Goal: Task Accomplishment & Management: Manage account settings

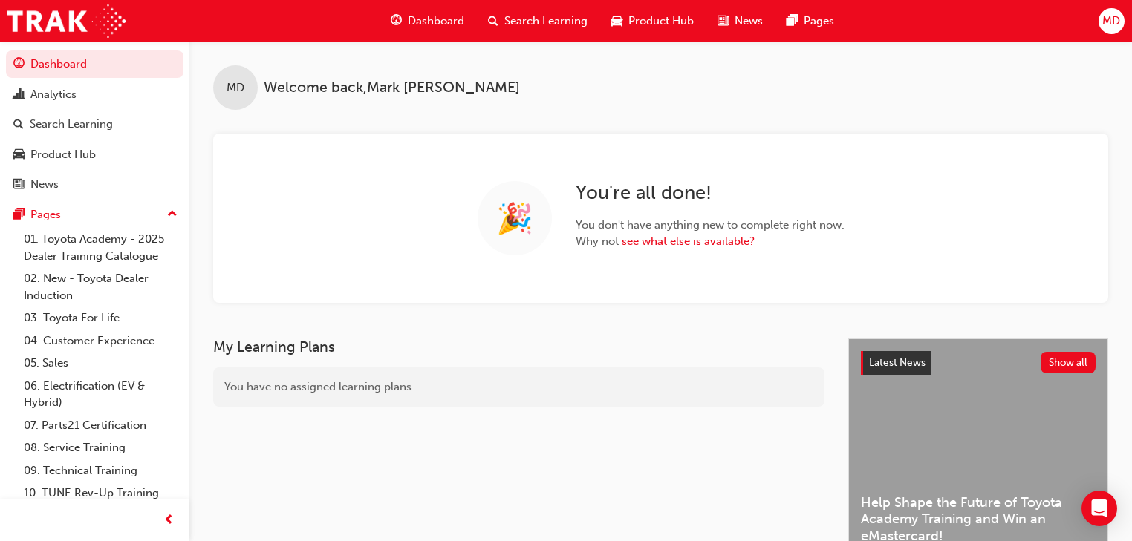
click at [1111, 18] on span "MD" at bounding box center [1111, 21] width 18 height 17
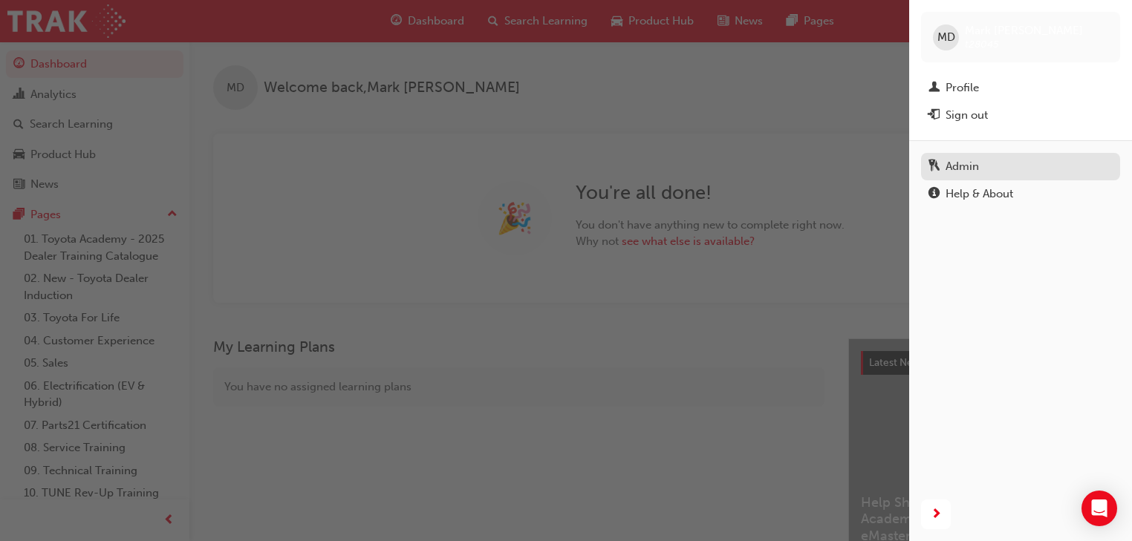
click at [971, 166] on div "Admin" at bounding box center [961, 166] width 33 height 17
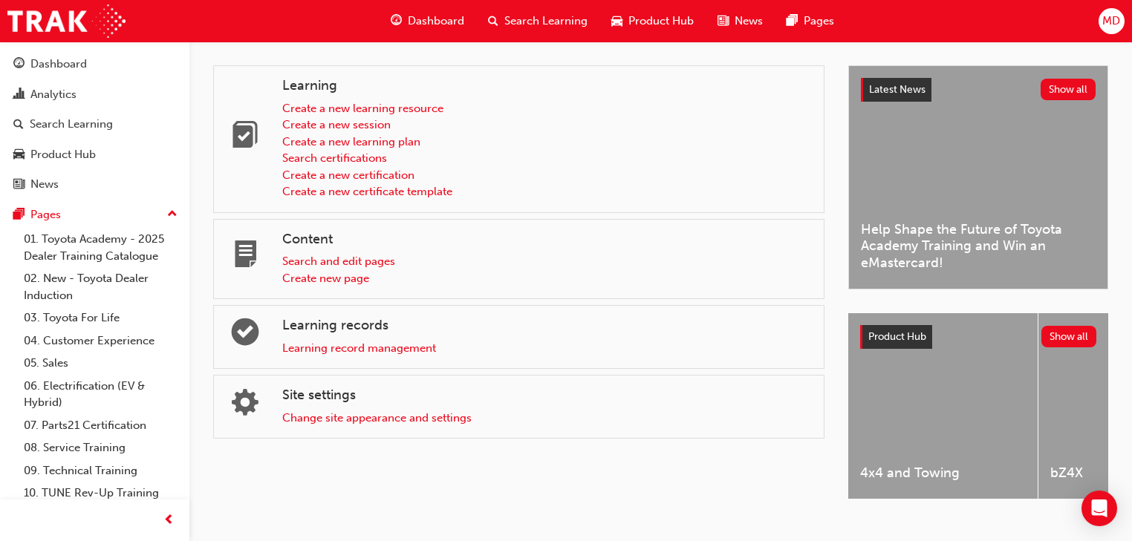
click at [439, 486] on div "Learning Create a new learning resource Create a new session Create a new learn…" at bounding box center [530, 295] width 635 height 460
click at [348, 348] on link "Learning record management" at bounding box center [359, 348] width 154 height 13
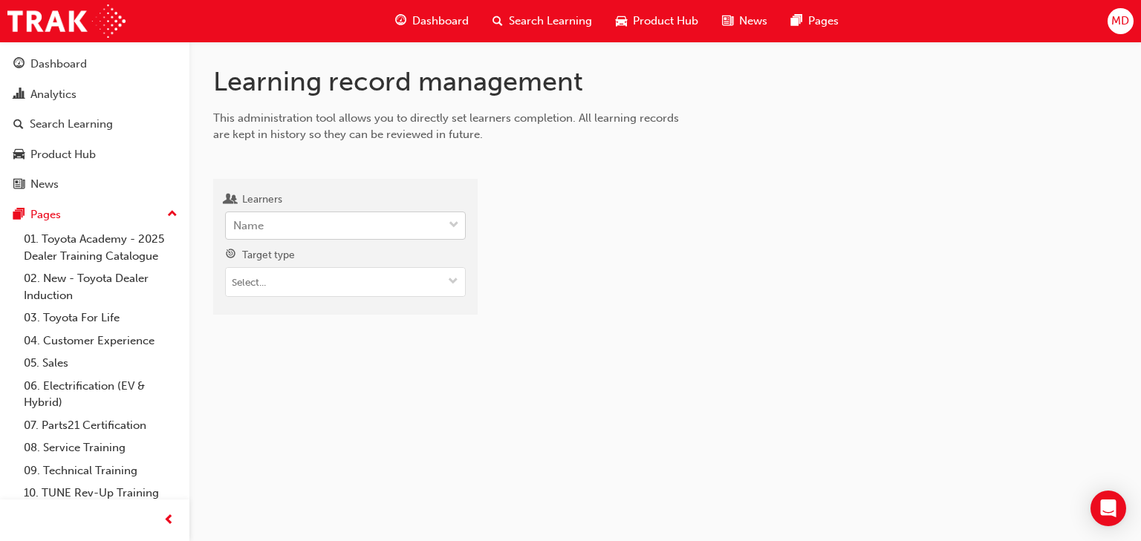
click at [310, 226] on div "Name" at bounding box center [334, 226] width 217 height 26
click at [235, 226] on input "Learners Name" at bounding box center [233, 225] width 1 height 13
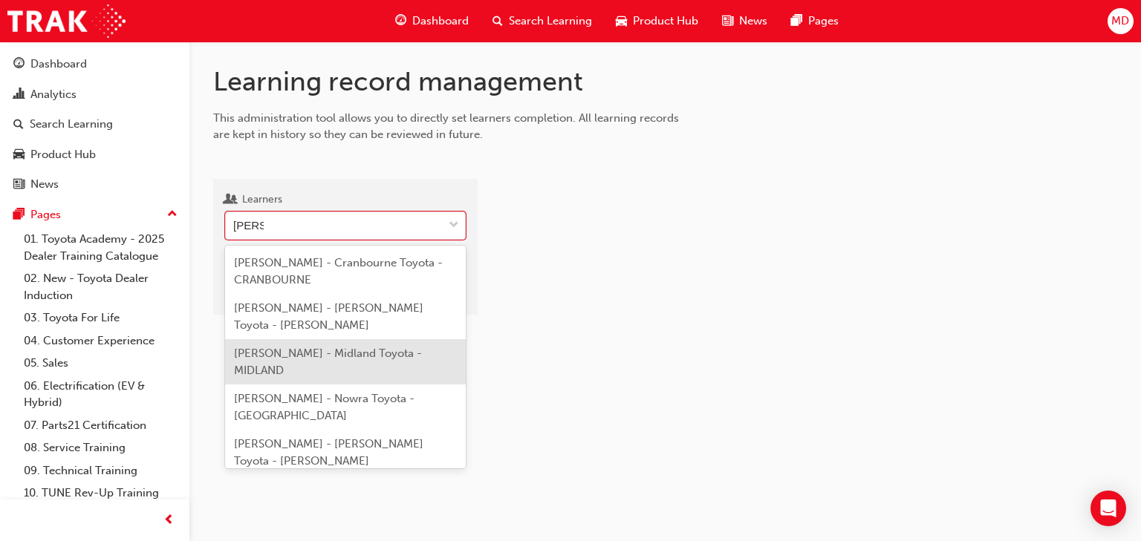
type input "[PERSON_NAME]"
click at [619, 313] on div at bounding box center [809, 253] width 616 height 124
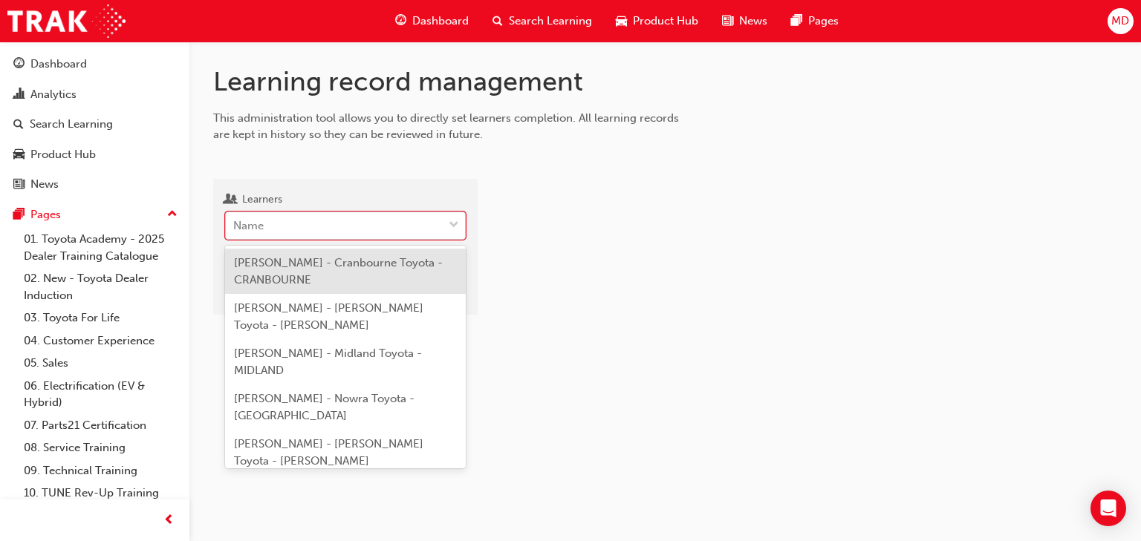
click at [291, 228] on div "Name" at bounding box center [334, 226] width 217 height 26
click at [235, 228] on input "Learners option [PERSON_NAME] - Cranbourne Toyota - CRANBOURNE focused, 1 of 23…" at bounding box center [233, 225] width 1 height 13
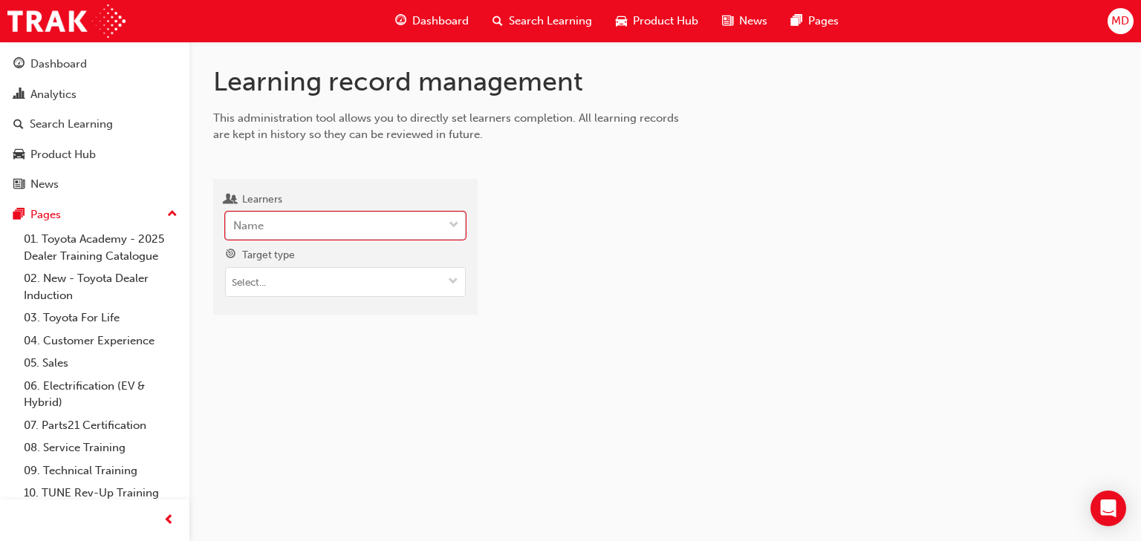
click at [291, 228] on div "Name" at bounding box center [334, 226] width 217 height 26
click at [235, 228] on input "Learners 0 results available. Select is focused ,type to refine list, press Dow…" at bounding box center [233, 225] width 1 height 13
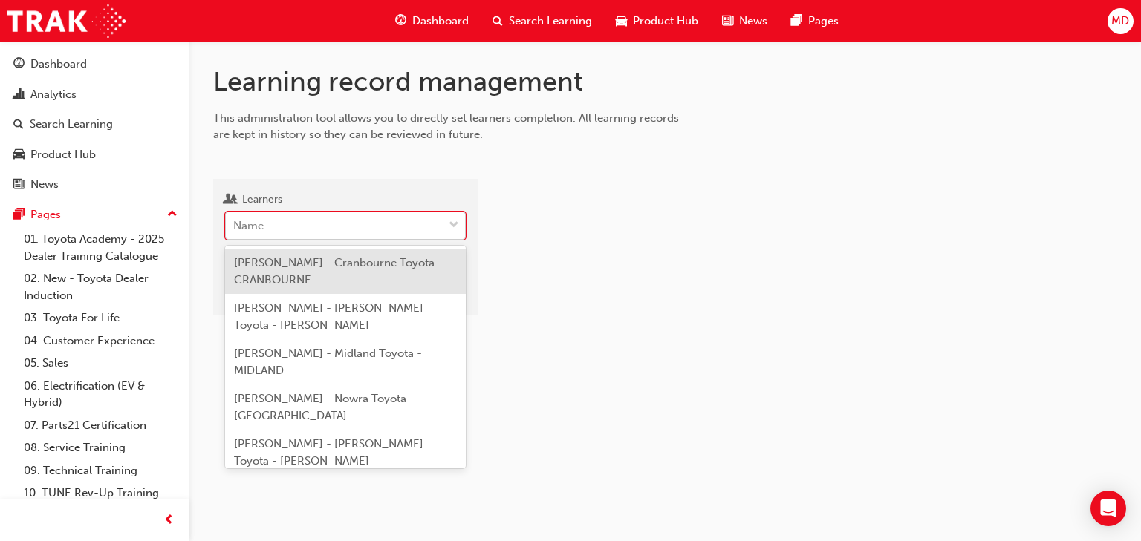
click at [291, 228] on div "Name" at bounding box center [334, 226] width 217 height 26
click at [235, 228] on input "Learners option [PERSON_NAME] - Cranbourne Toyota - CRANBOURNE focused, 1 of 23…" at bounding box center [233, 225] width 1 height 13
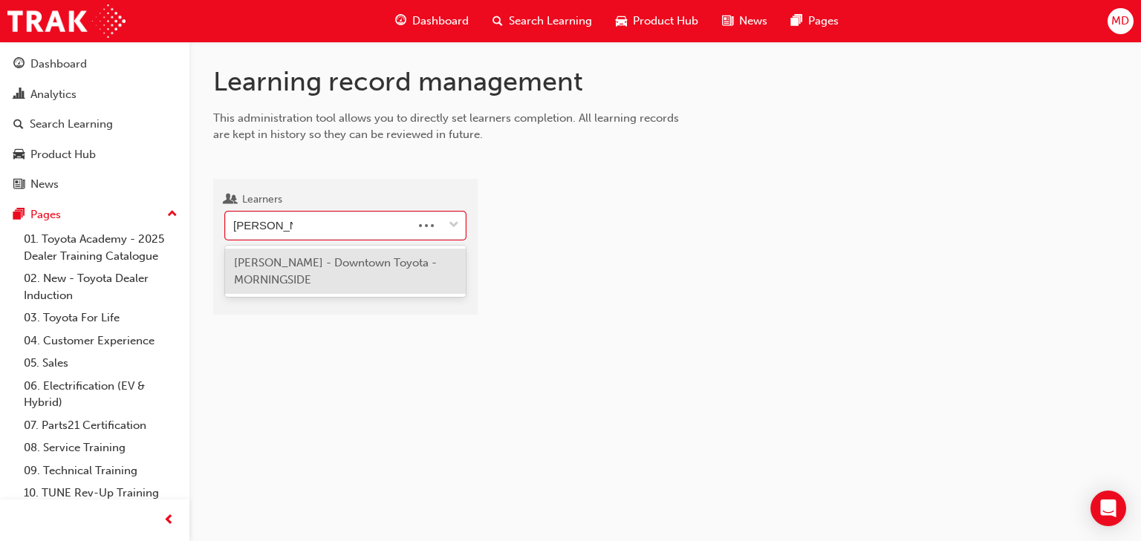
type input "[PERSON_NAME]"
click at [333, 270] on span "[PERSON_NAME] - Downtown Toyota - MORNINGSIDE" at bounding box center [335, 271] width 203 height 30
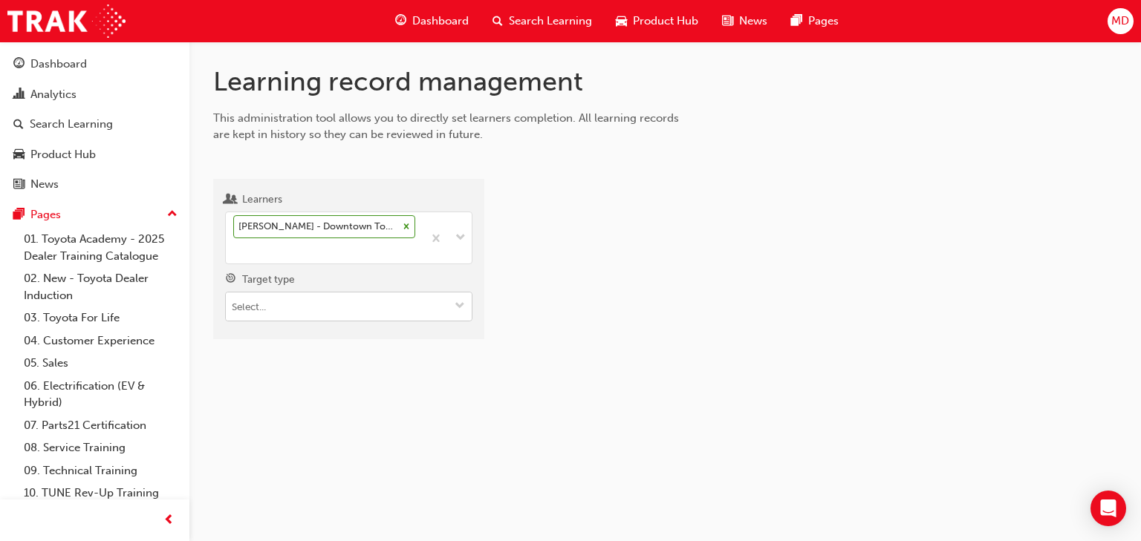
click at [289, 309] on input "Target type" at bounding box center [349, 307] width 246 height 28
click at [331, 363] on li "Learning resource - instructor led" at bounding box center [348, 363] width 247 height 28
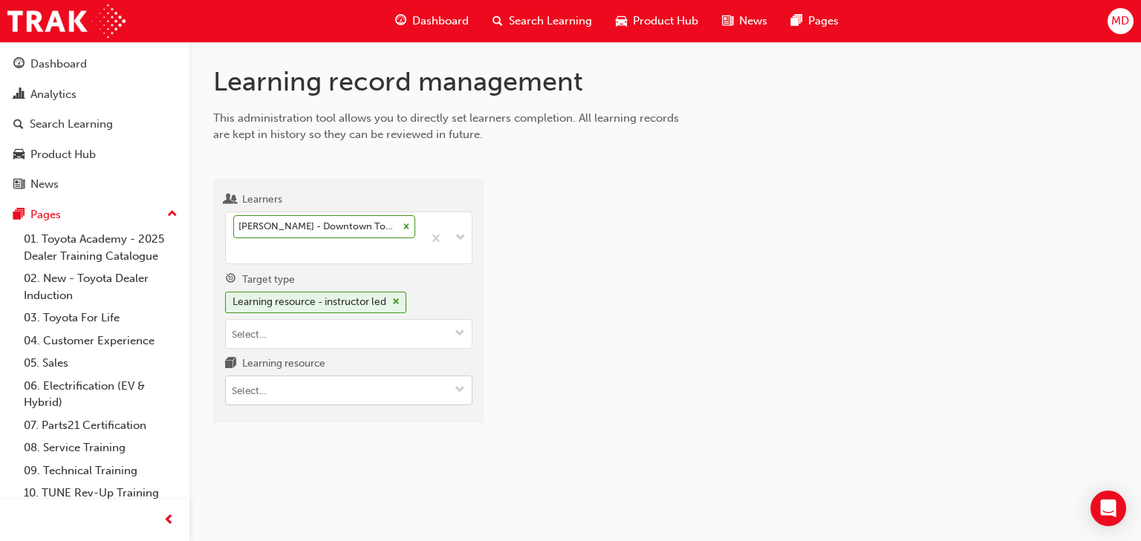
click at [269, 394] on input "Learning resource" at bounding box center [349, 391] width 246 height 28
type input "tfl"
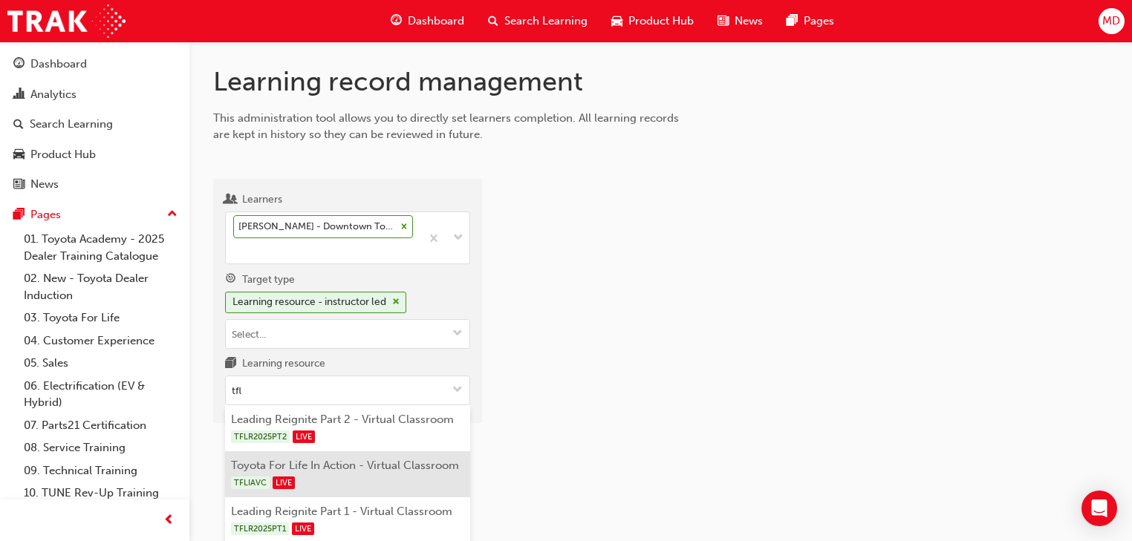
click at [376, 475] on div "TFLIAVC LIVE" at bounding box center [348, 483] width 234 height 19
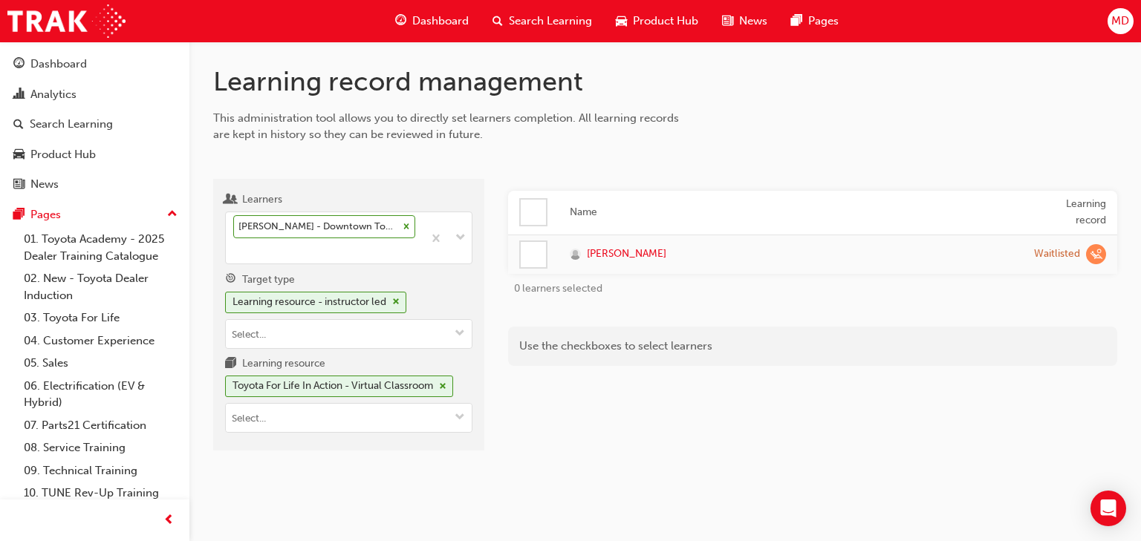
click at [894, 396] on div "Name Learning record [PERSON_NAME] Waitlisted 0 learners selected Use the check…" at bounding box center [812, 321] width 609 height 261
click at [707, 441] on div "Name Learning record [PERSON_NAME] Waitlisted 0 learners selected Use the check…" at bounding box center [812, 321] width 609 height 261
